Goal: Go to known website: Access a specific website the user already knows

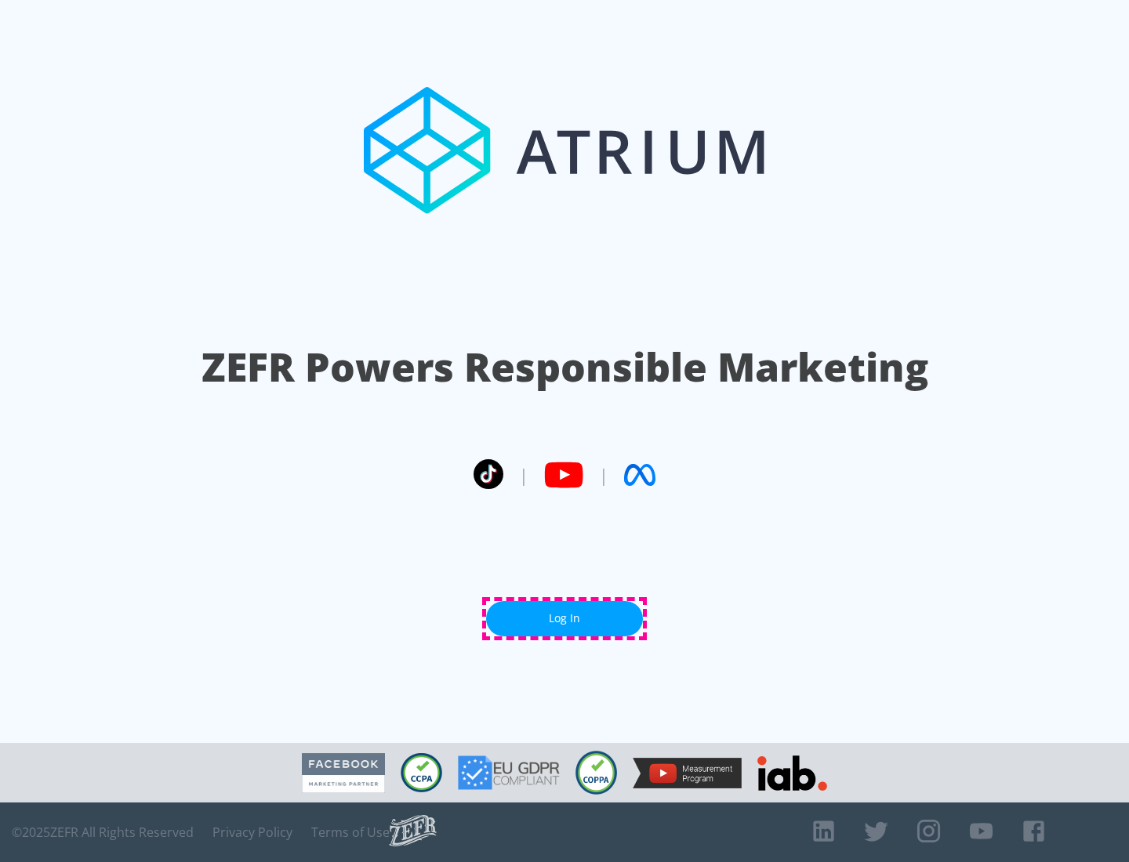
click at [564, 619] on link "Log In" at bounding box center [564, 618] width 157 height 35
